Goal: Navigation & Orientation: Go to known website

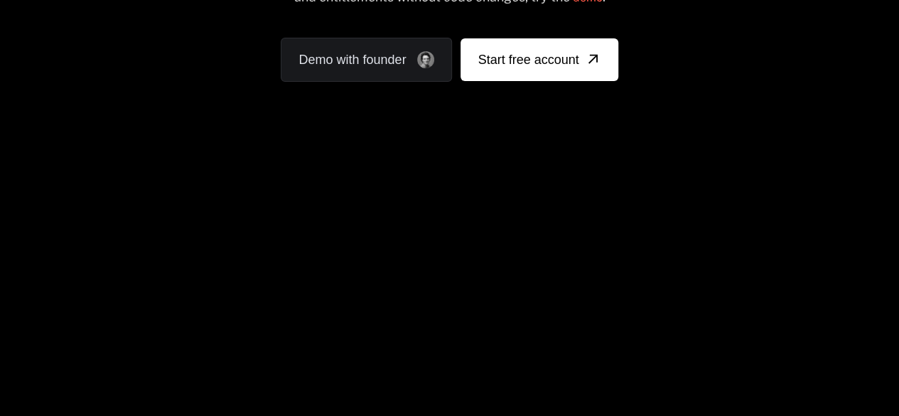
scroll to position [249, 0]
